Goal: Transaction & Acquisition: Purchase product/service

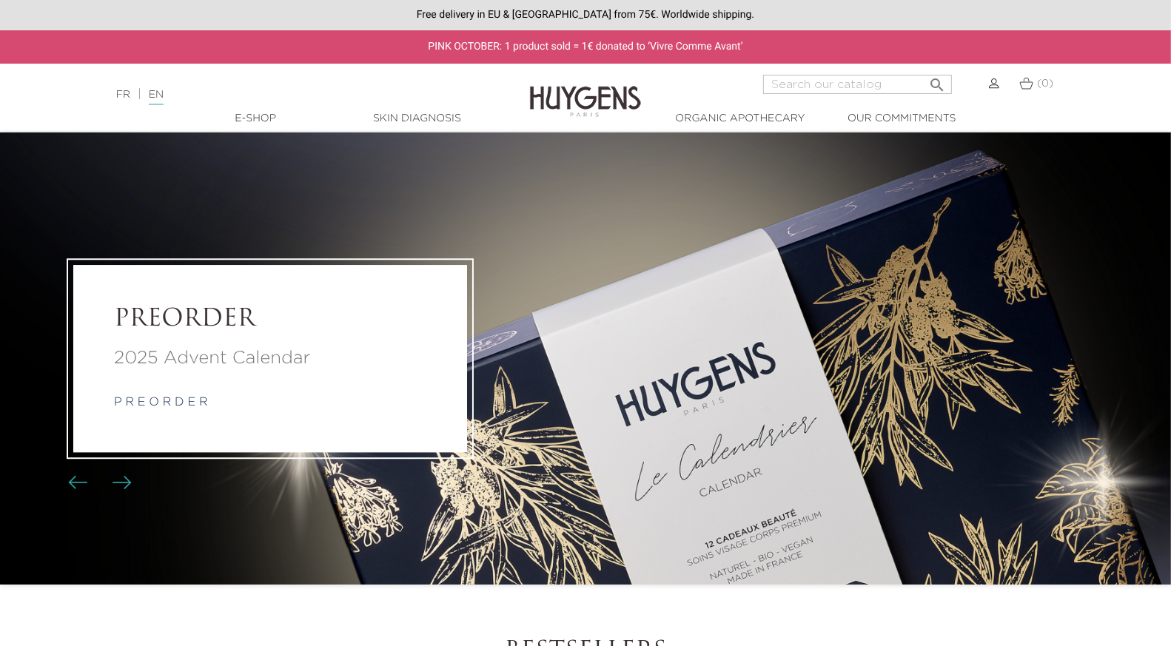
click at [184, 397] on link "p r e o r d e r" at bounding box center [161, 403] width 94 height 12
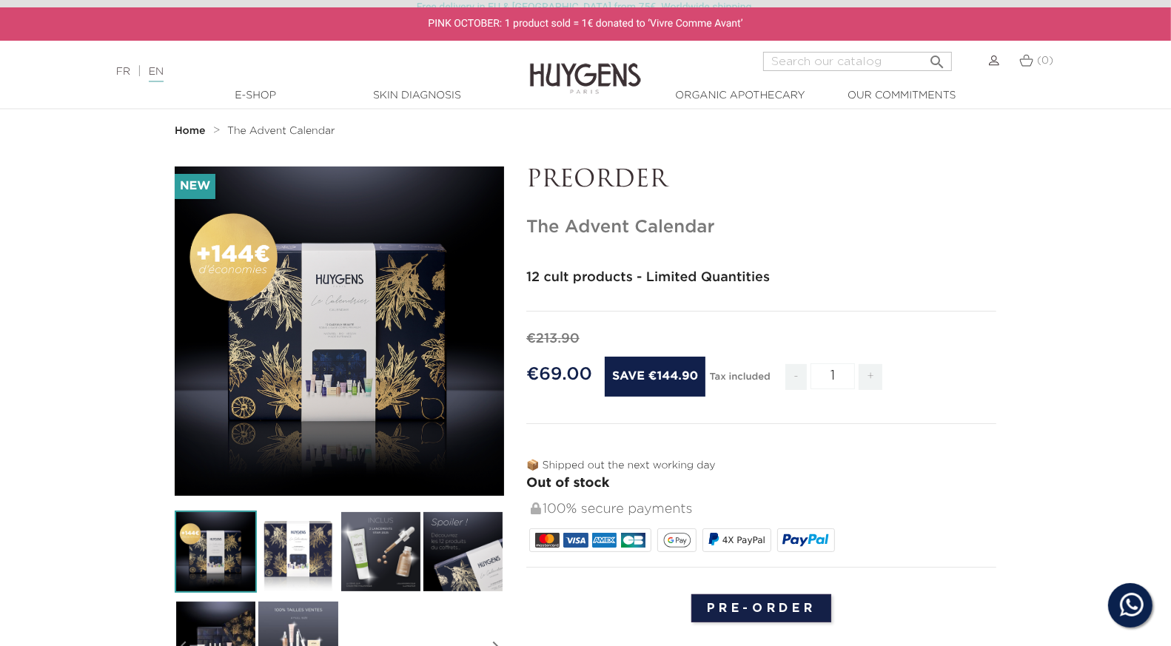
scroll to position [5, 0]
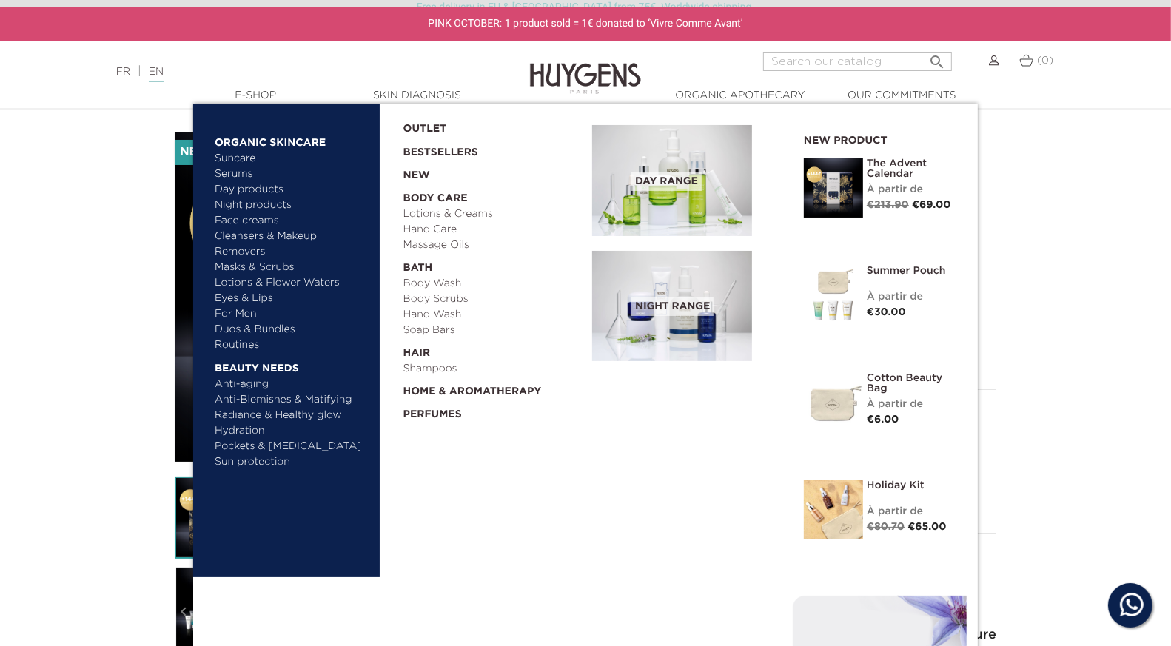
click at [687, 198] on img at bounding box center [672, 180] width 160 height 111
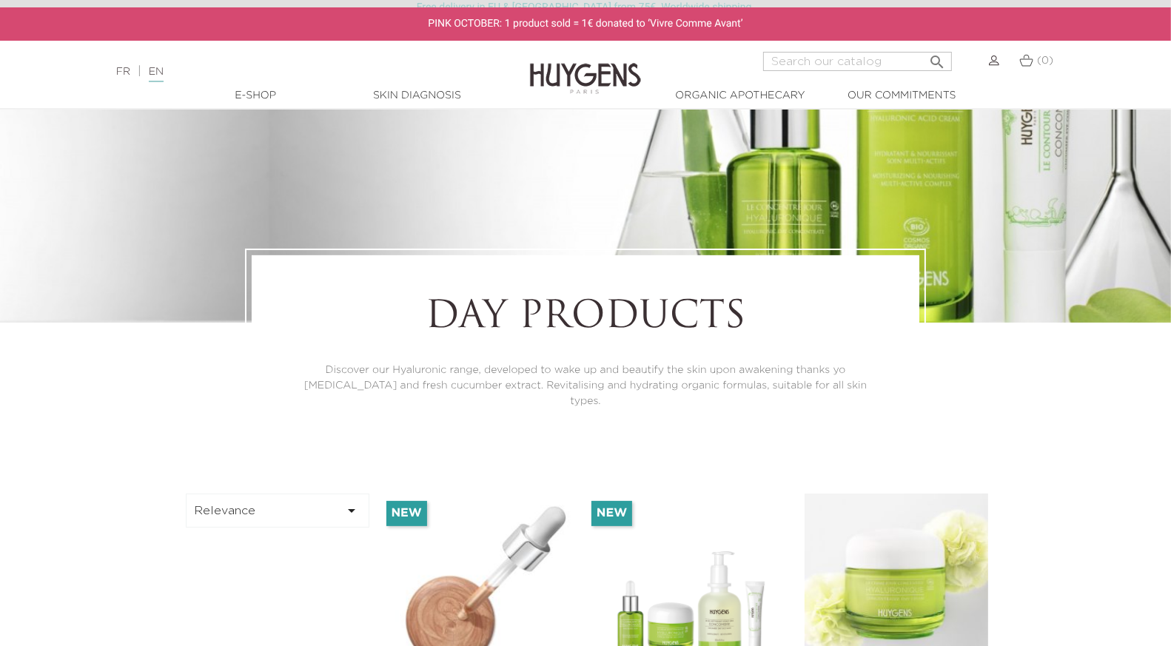
scroll to position [354, 0]
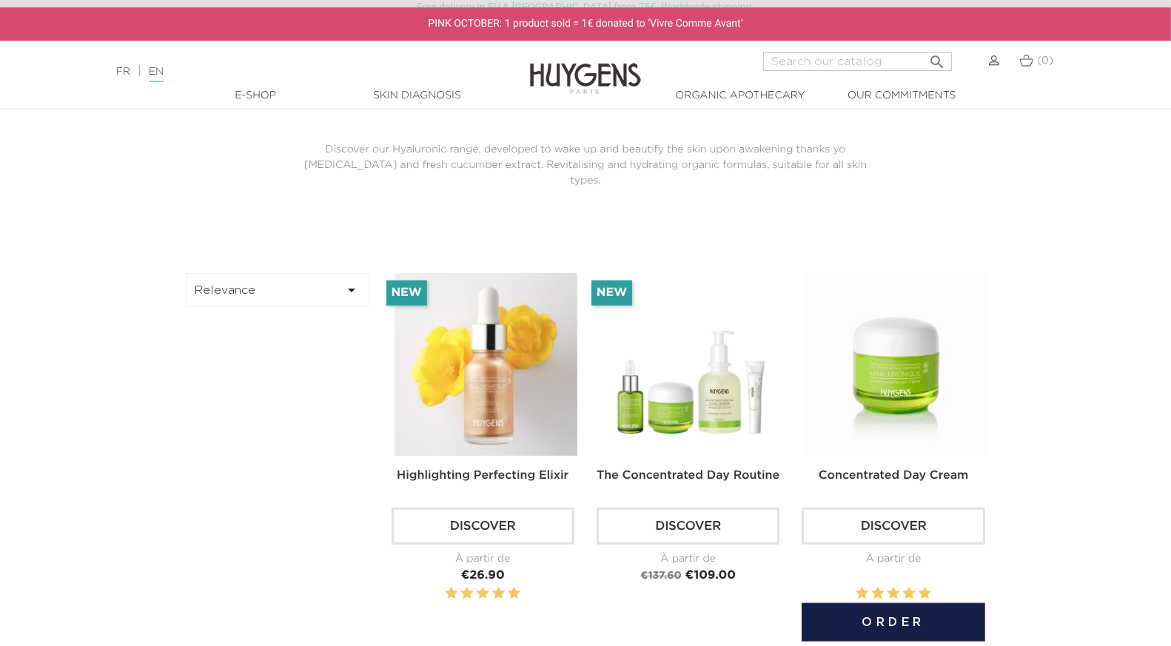
click at [838, 303] on img at bounding box center [895, 364] width 183 height 183
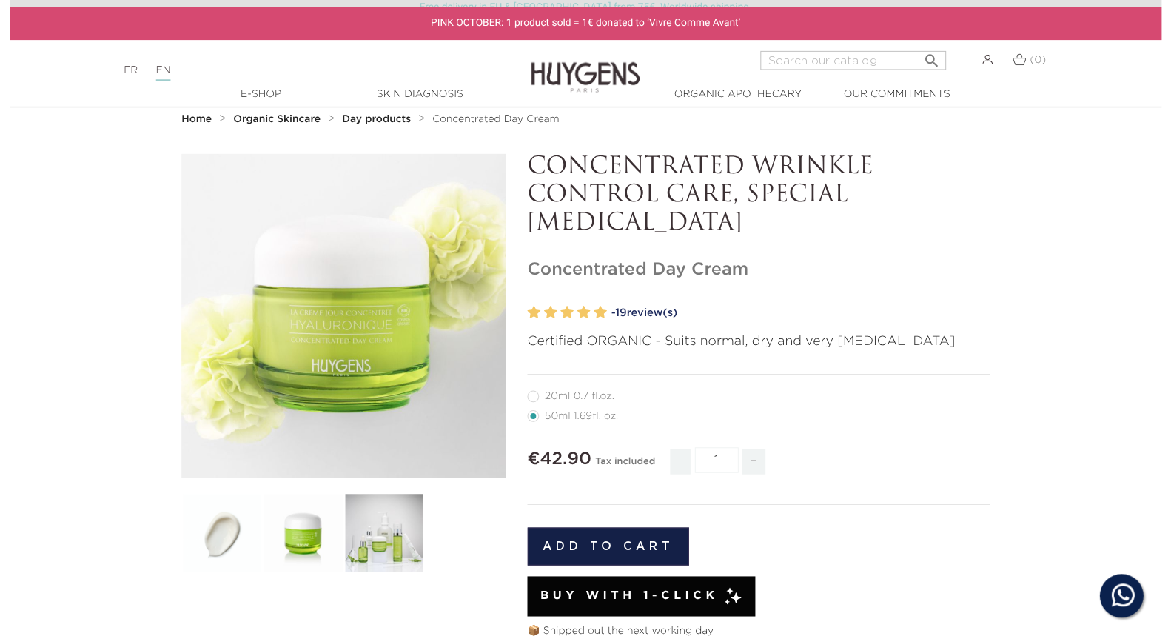
scroll to position [31, 0]
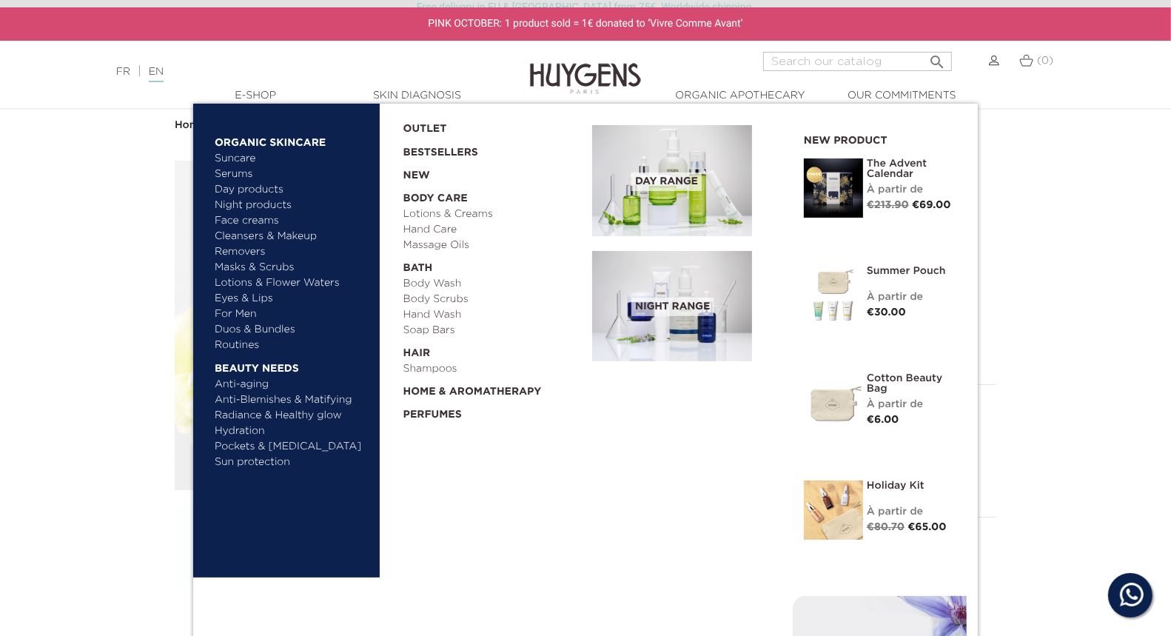
click at [276, 414] on link "Radiance & Healthy glow" at bounding box center [292, 416] width 155 height 16
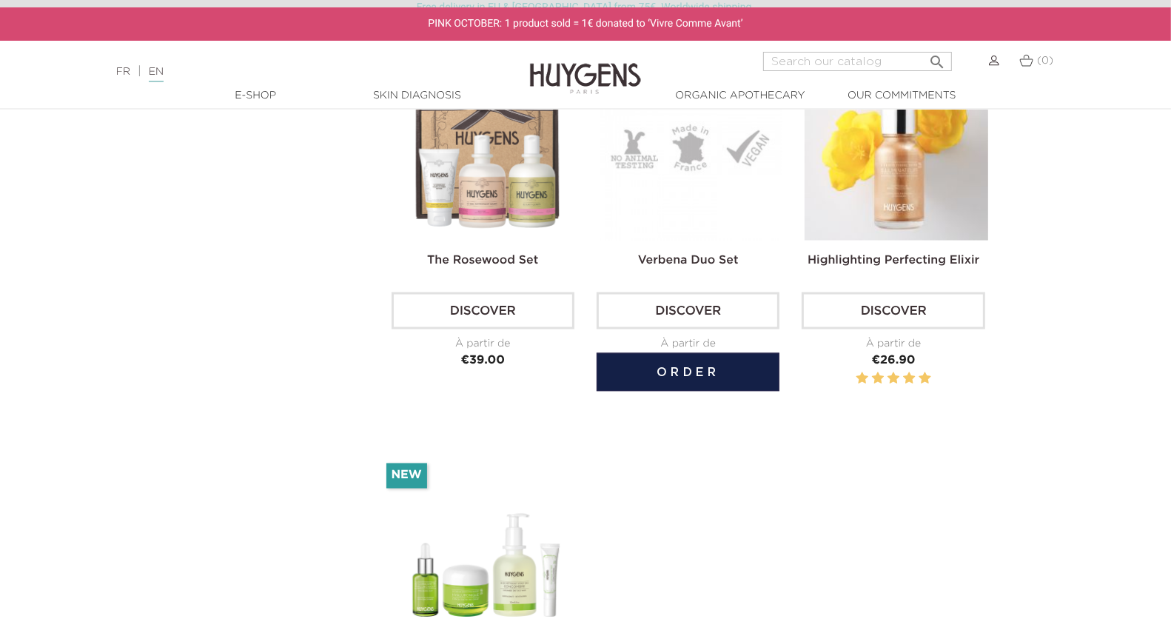
scroll to position [2199, 0]
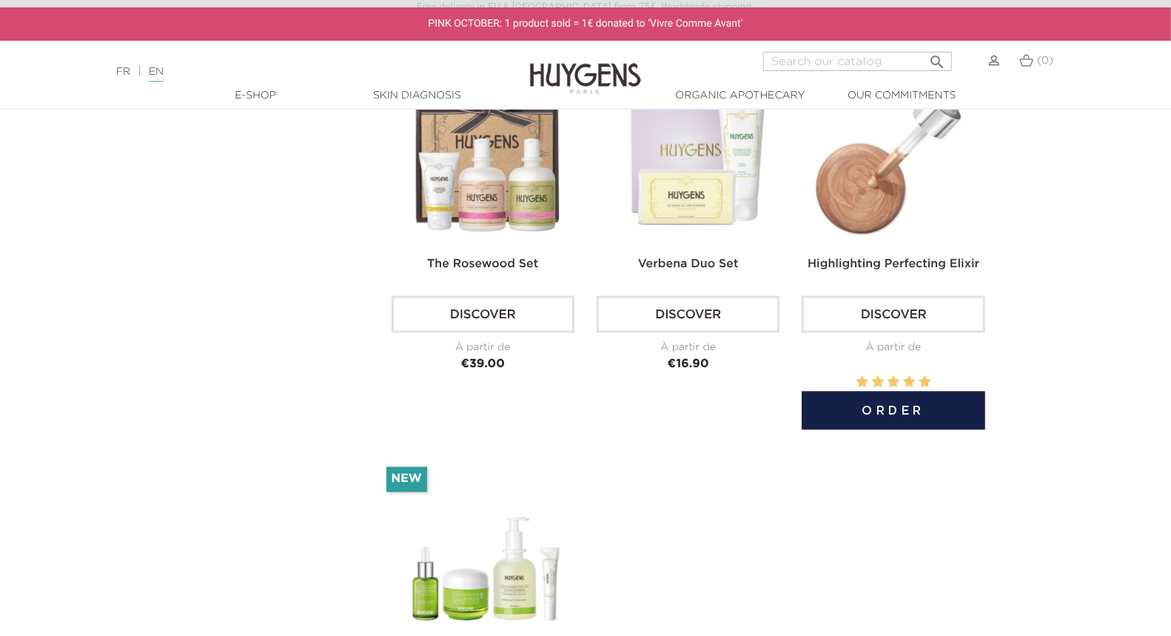
click at [887, 235] on img at bounding box center [895, 152] width 183 height 183
